Goal: Task Accomplishment & Management: Manage account settings

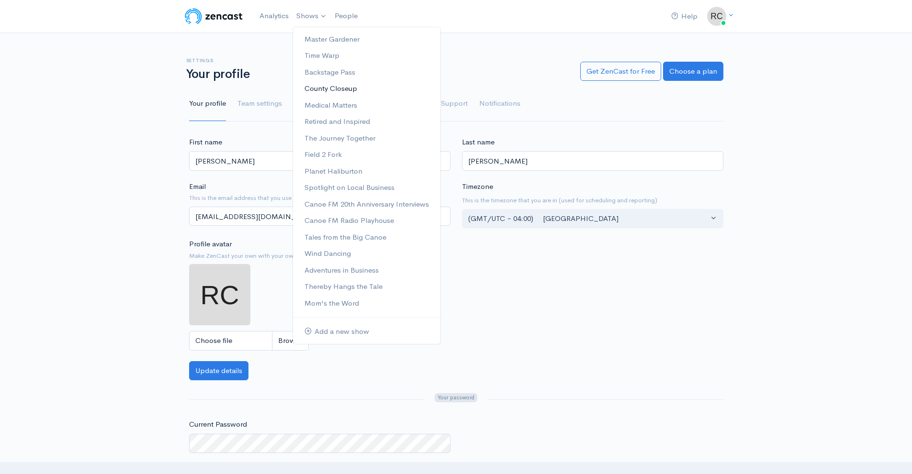
click at [343, 90] on link "County Closeup" at bounding box center [366, 88] width 147 height 17
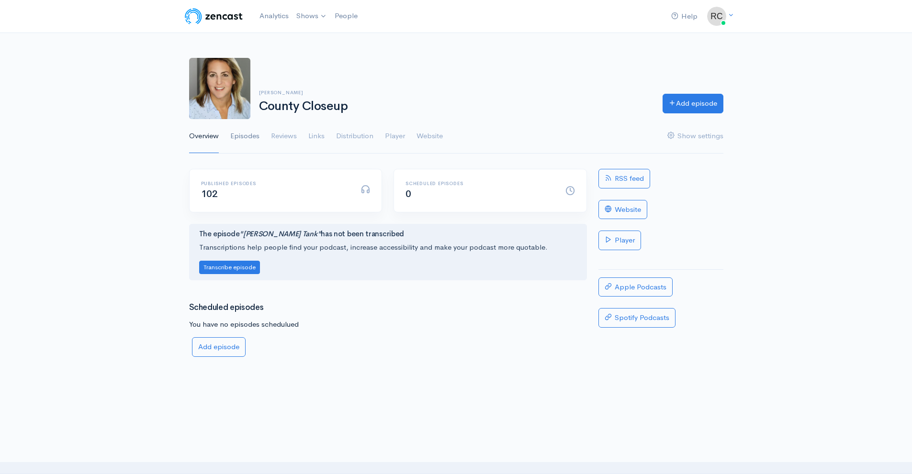
click at [251, 134] on link "Episodes" at bounding box center [244, 136] width 29 height 34
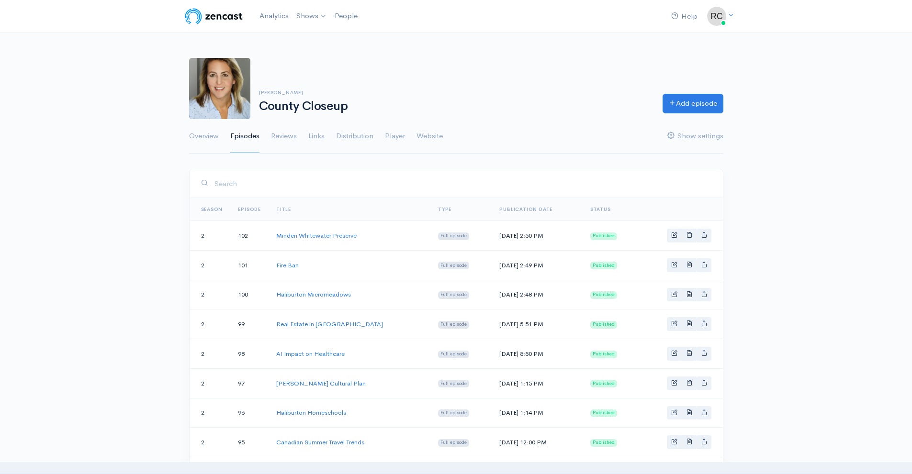
drag, startPoint x: 903, startPoint y: 76, endPoint x: 826, endPoint y: 62, distance: 78.3
click at [903, 76] on div "[PERSON_NAME] County Closeup Add episode Overview Episodes Reviews Links Distri…" at bounding box center [456, 100] width 912 height 108
click at [296, 234] on link "Canada Post" at bounding box center [294, 236] width 36 height 8
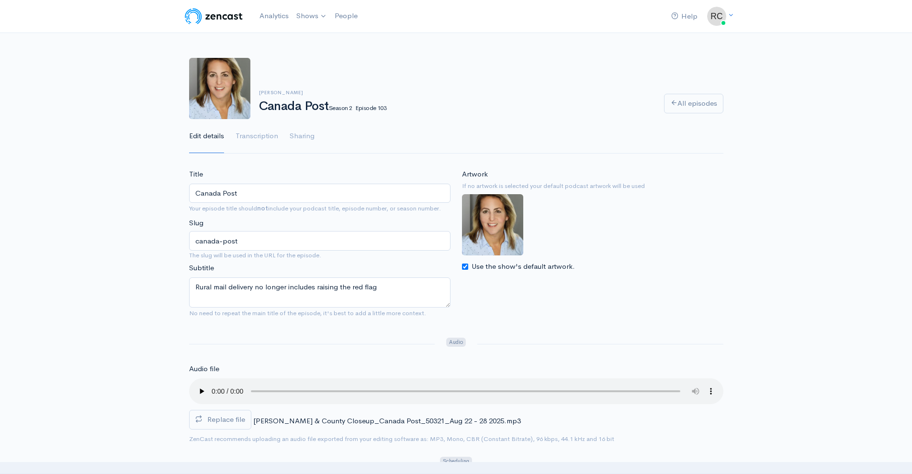
click at [492, 210] on img at bounding box center [492, 224] width 61 height 61
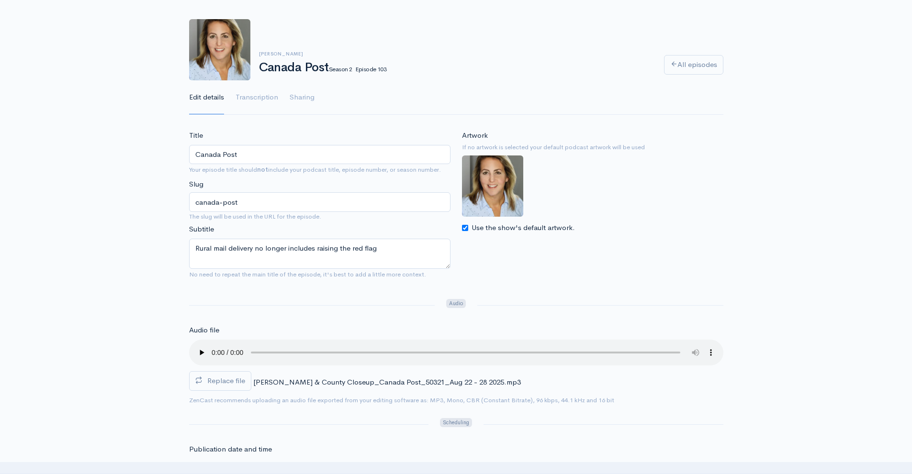
scroll to position [33, 0]
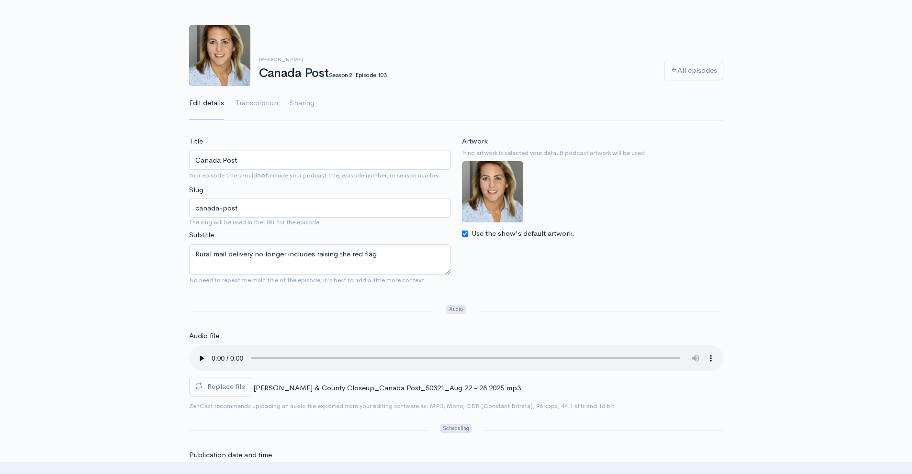
click at [467, 236] on input "Use the show's default artwork." at bounding box center [465, 234] width 6 height 6
checkbox input "true"
click at [682, 70] on link "All episodes" at bounding box center [693, 71] width 59 height 20
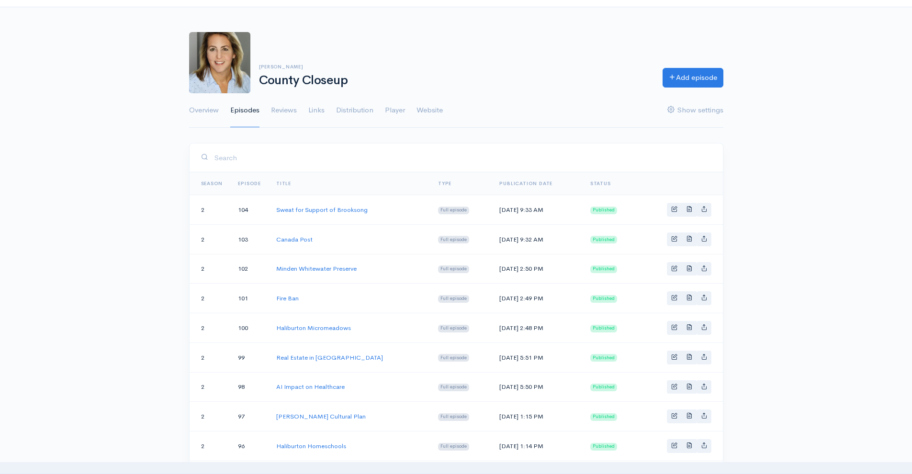
scroll to position [48, 0]
